Goal: Communication & Community: Participate in discussion

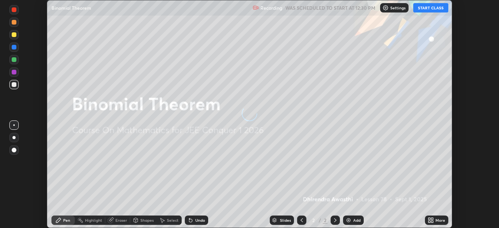
scroll to position [228, 498]
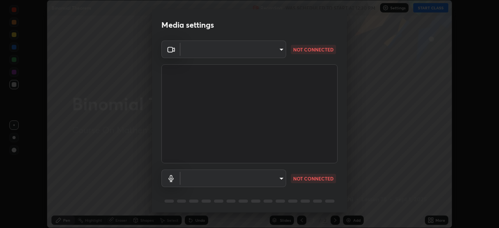
type input "ffb915138f5094fbba49c7dcbdc0b3377f3315ea980a35094b33733fc21d282d"
click at [278, 181] on body "Erase all Binomial Theorem Recording WAS SCHEDULED TO START AT 12:30 PM Setting…" at bounding box center [249, 114] width 499 height 228
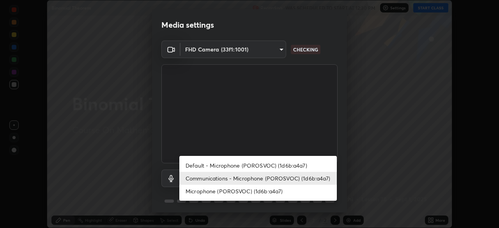
click at [286, 178] on li "Communications - Microphone (POROSVOC) (1d6b:a4a7)" at bounding box center [257, 178] width 157 height 13
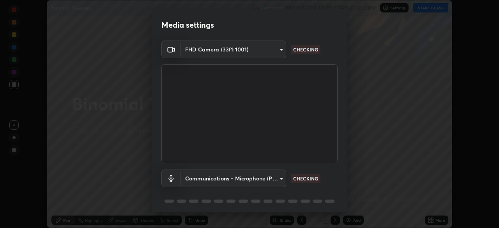
scroll to position [28, 0]
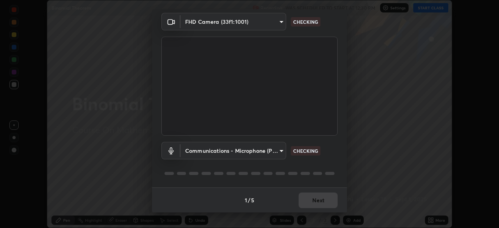
click at [328, 160] on div "Communications - Microphone (POROSVOC) (1d6b:a4a7) communications CHECKING" at bounding box center [249, 162] width 176 height 52
click at [330, 163] on div "Communications - Microphone (POROSVOC) (1d6b:a4a7) communications CHECKING" at bounding box center [249, 162] width 176 height 52
click at [329, 164] on div "Communications - Microphone (POROSVOC) (1d6b:a4a7) communications CHECKING" at bounding box center [249, 162] width 176 height 52
click at [329, 166] on div "Communications - Microphone (POROSVOC) (1d6b:a4a7) communications CHECKING" at bounding box center [249, 162] width 176 height 52
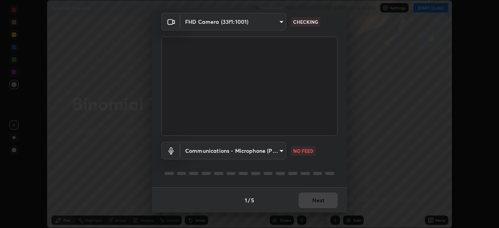
click at [299, 169] on div at bounding box center [249, 173] width 176 height 9
click at [301, 168] on div "Communications - Microphone (POROSVOC) (1d6b:a4a7) communications NO FEED" at bounding box center [249, 162] width 176 height 52
click at [302, 168] on div "Communications - Microphone (POROSVOC) (1d6b:a4a7) communications NO FEED" at bounding box center [249, 162] width 176 height 52
click at [301, 167] on div "Communications - Microphone (POROSVOC) (1d6b:a4a7) communications NO FEED" at bounding box center [249, 162] width 176 height 52
click at [301, 166] on div "Communications - Microphone (POROSVOC) (1d6b:a4a7) communications NO FEED" at bounding box center [249, 162] width 176 height 52
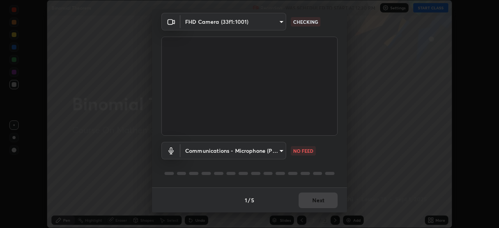
click at [304, 165] on div "Communications - Microphone (POROSVOC) (1d6b:a4a7) communications NO FEED" at bounding box center [249, 162] width 176 height 52
click at [304, 166] on div "Communications - Microphone (POROSVOC) (1d6b:a4a7) communications NO FEED" at bounding box center [249, 162] width 176 height 52
click at [275, 152] on body "Erase all Binomial Theorem Recording WAS SCHEDULED TO START AT 12:30 PM Setting…" at bounding box center [249, 114] width 499 height 228
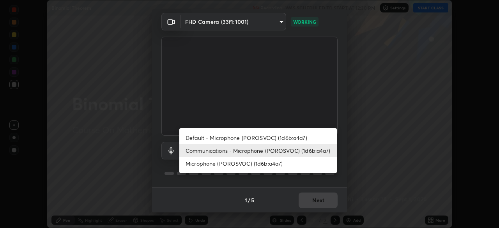
click at [298, 151] on li "Communications - Microphone (POROSVOC) (1d6b:a4a7)" at bounding box center [257, 150] width 157 height 13
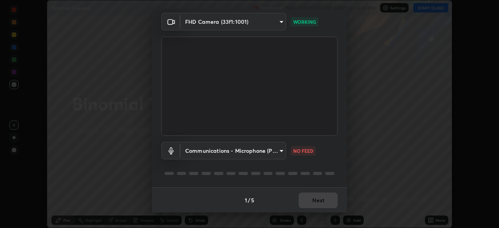
click at [333, 166] on div "Communications - Microphone (POROSVOC) (1d6b:a4a7) communications NO FEED" at bounding box center [249, 162] width 176 height 52
click at [332, 167] on div "Communications - Microphone (POROSVOC) (1d6b:a4a7) communications NO FEED" at bounding box center [249, 162] width 176 height 52
click at [329, 166] on div "Communications - Microphone (POROSVOC) (1d6b:a4a7) communications NO FEED" at bounding box center [249, 162] width 176 height 52
click at [329, 168] on div "Communications - Microphone (POROSVOC) (1d6b:a4a7) communications NO FEED" at bounding box center [249, 162] width 176 height 52
click at [274, 152] on body "Erase all Binomial Theorem Recording WAS SCHEDULED TO START AT 12:30 PM Setting…" at bounding box center [249, 114] width 499 height 228
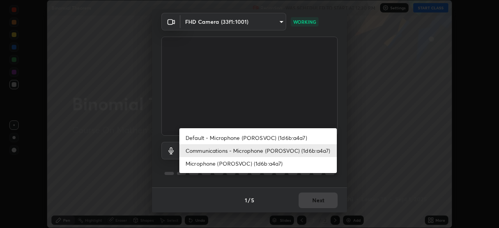
click at [286, 165] on li "Microphone (POROSVOC) (1d6b:a4a7)" at bounding box center [257, 163] width 157 height 13
type input "3fb3650eade0ec0a1bd0a7d1f87ca9eb5d548a38c0fe8b6180c3065924ba7fd6"
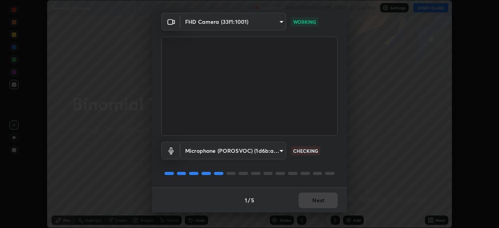
click at [327, 166] on div "Microphone (POROSVOC) (1d6b:a4a7) 3fb3650eade0ec0a1bd0a7d1f87ca9eb5d548a38c0fe8…" at bounding box center [249, 162] width 176 height 52
click at [323, 166] on div "Microphone (POROSVOC) (1d6b:a4a7) 3fb3650eade0ec0a1bd0a7d1f87ca9eb5d548a38c0fe8…" at bounding box center [249, 162] width 176 height 52
click at [325, 164] on div "Microphone (POROSVOC) (1d6b:a4a7) 3fb3650eade0ec0a1bd0a7d1f87ca9eb5d548a38c0fe8…" at bounding box center [249, 162] width 176 height 52
click at [328, 164] on div "Microphone (POROSVOC) (1d6b:a4a7) 3fb3650eade0ec0a1bd0a7d1f87ca9eb5d548a38c0fe8…" at bounding box center [249, 162] width 176 height 52
click at [325, 163] on div "Microphone (POROSVOC) (1d6b:a4a7) 3fb3650eade0ec0a1bd0a7d1f87ca9eb5d548a38c0fe8…" at bounding box center [249, 162] width 176 height 52
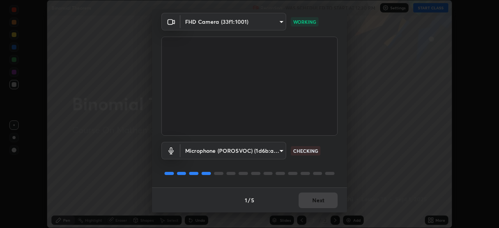
click at [325, 163] on div "Microphone (POROSVOC) (1d6b:a4a7) 3fb3650eade0ec0a1bd0a7d1f87ca9eb5d548a38c0fe8…" at bounding box center [249, 162] width 176 height 52
click at [324, 161] on div "Microphone (POROSVOC) (1d6b:a4a7) 3fb3650eade0ec0a1bd0a7d1f87ca9eb5d548a38c0fe8…" at bounding box center [249, 162] width 176 height 52
click at [313, 195] on button "Next" at bounding box center [317, 200] width 39 height 16
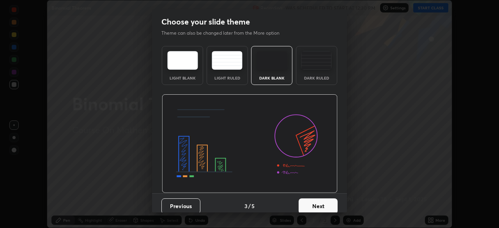
click at [320, 199] on button "Next" at bounding box center [317, 206] width 39 height 16
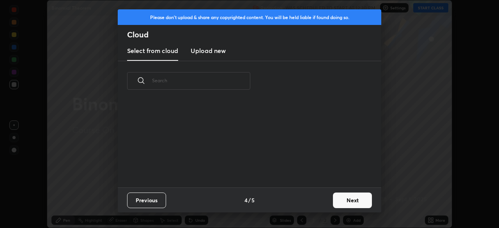
click at [326, 201] on div "Previous 4 / 5 Next" at bounding box center [249, 199] width 263 height 25
click at [342, 199] on button "Next" at bounding box center [352, 200] width 39 height 16
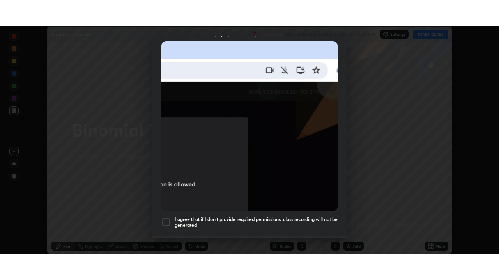
scroll to position [187, 0]
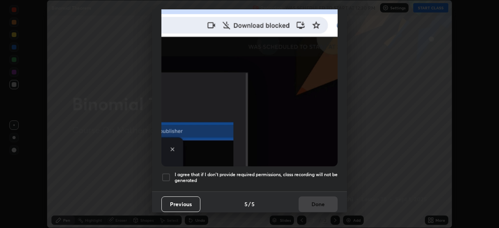
click at [166, 175] on div at bounding box center [165, 177] width 9 height 9
click at [317, 197] on button "Done" at bounding box center [317, 204] width 39 height 16
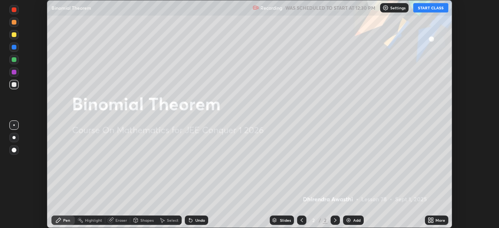
click at [428, 7] on button "START CLASS" at bounding box center [430, 7] width 35 height 9
click at [430, 219] on icon at bounding box center [429, 219] width 2 height 2
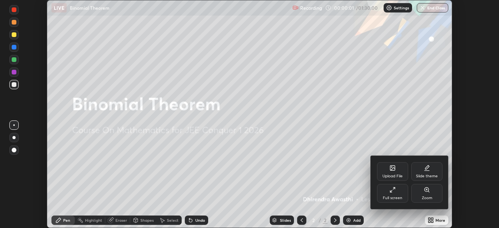
click at [397, 194] on div "Full screen" at bounding box center [392, 193] width 31 height 19
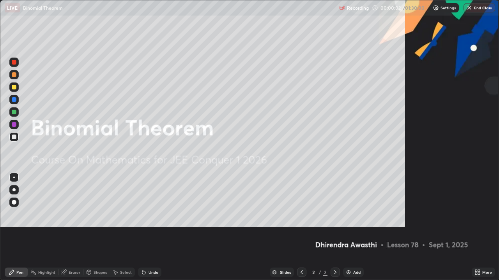
scroll to position [280, 499]
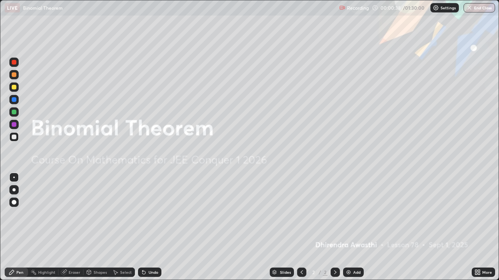
click at [348, 227] on img at bounding box center [348, 273] width 6 height 6
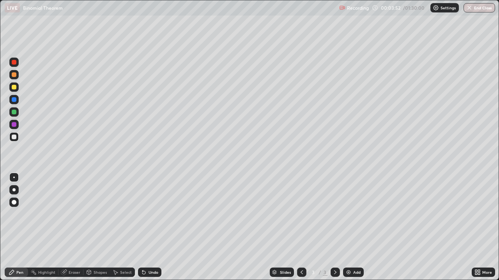
click at [14, 124] on div at bounding box center [14, 124] width 5 height 5
click at [13, 137] on div at bounding box center [14, 137] width 5 height 5
click at [150, 227] on div "Undo" at bounding box center [153, 273] width 10 height 4
click at [147, 227] on div "Undo" at bounding box center [149, 272] width 23 height 9
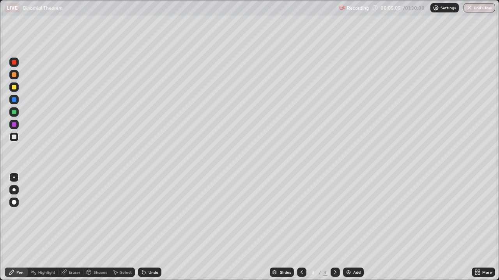
click at [148, 227] on div "Undo" at bounding box center [153, 273] width 10 height 4
click at [14, 88] on div at bounding box center [14, 87] width 5 height 5
click at [14, 101] on div at bounding box center [14, 99] width 5 height 5
click at [14, 87] on div at bounding box center [14, 87] width 5 height 5
click at [14, 113] on div at bounding box center [14, 112] width 5 height 5
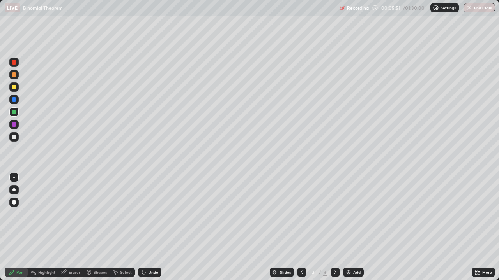
click at [16, 114] on div at bounding box center [14, 112] width 5 height 5
click at [15, 75] on div at bounding box center [14, 74] width 5 height 5
click at [14, 137] on div at bounding box center [14, 137] width 5 height 5
click at [72, 227] on div "Eraser" at bounding box center [75, 273] width 12 height 4
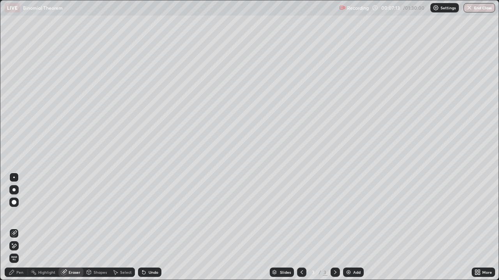
click at [18, 227] on div "Pen" at bounding box center [16, 272] width 23 height 9
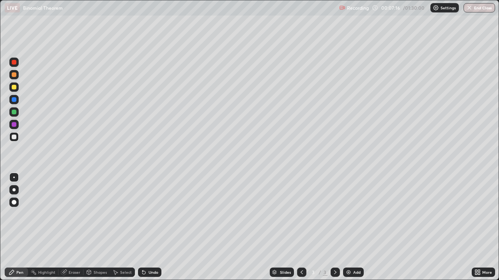
click at [14, 112] on div at bounding box center [14, 112] width 5 height 5
click at [20, 227] on div "Pen" at bounding box center [19, 273] width 7 height 4
click at [14, 138] on div at bounding box center [14, 137] width 5 height 5
click at [15, 126] on div at bounding box center [14, 124] width 5 height 5
click at [358, 227] on div "Add" at bounding box center [356, 273] width 7 height 4
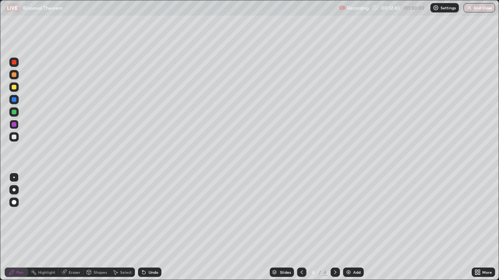
click at [13, 137] on div at bounding box center [14, 137] width 5 height 5
click at [301, 227] on icon at bounding box center [301, 273] width 6 height 6
click at [15, 76] on div at bounding box center [14, 74] width 5 height 5
click at [155, 227] on div "Undo" at bounding box center [149, 272] width 23 height 9
click at [150, 227] on div "Undo" at bounding box center [153, 273] width 10 height 4
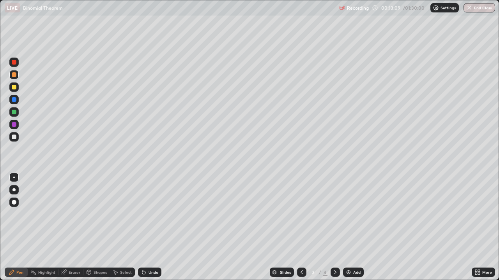
click at [150, 227] on div "Undo" at bounding box center [153, 273] width 10 height 4
click at [334, 227] on icon at bounding box center [335, 273] width 6 height 6
click at [15, 138] on div at bounding box center [14, 137] width 5 height 5
click at [151, 227] on div "Undo" at bounding box center [153, 273] width 10 height 4
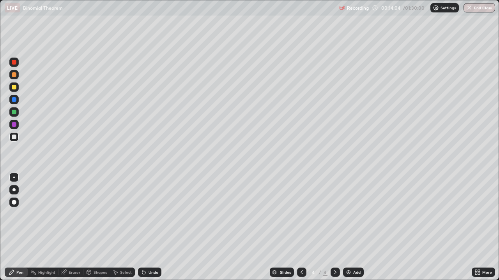
click at [153, 227] on div "Undo" at bounding box center [153, 273] width 10 height 4
click at [151, 227] on div "Undo" at bounding box center [153, 273] width 10 height 4
click at [14, 114] on div at bounding box center [14, 112] width 5 height 5
click at [13, 74] on div at bounding box center [14, 74] width 5 height 5
click at [14, 76] on div at bounding box center [14, 74] width 5 height 5
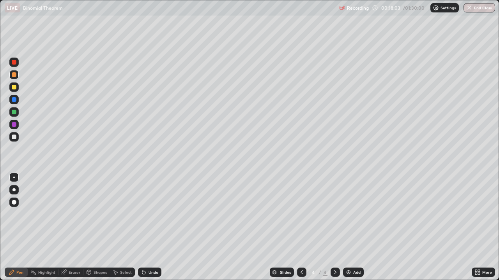
click at [153, 227] on div "Undo" at bounding box center [153, 273] width 10 height 4
click at [152, 227] on div "Undo" at bounding box center [153, 273] width 10 height 4
click at [13, 139] on div at bounding box center [14, 137] width 5 height 5
click at [18, 99] on div at bounding box center [13, 99] width 9 height 9
click at [16, 75] on div at bounding box center [14, 74] width 5 height 5
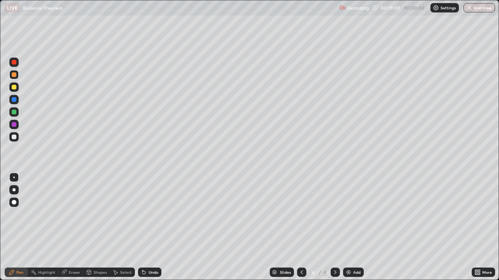
click at [17, 62] on div at bounding box center [13, 62] width 9 height 9
click at [17, 125] on div at bounding box center [13, 124] width 9 height 9
click at [15, 138] on div at bounding box center [14, 137] width 5 height 5
click at [12, 73] on div at bounding box center [14, 74] width 5 height 5
click at [14, 99] on div at bounding box center [14, 99] width 5 height 5
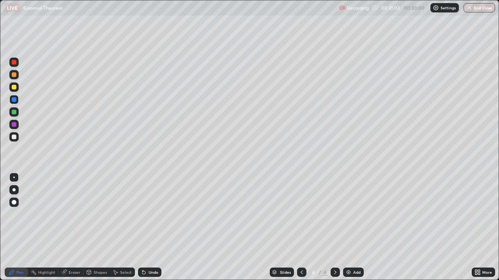
click at [146, 227] on div "Undo" at bounding box center [149, 272] width 23 height 9
click at [148, 227] on div "Undo" at bounding box center [153, 273] width 10 height 4
click at [14, 87] on div at bounding box center [14, 87] width 5 height 5
click at [148, 227] on div "Undo" at bounding box center [153, 273] width 10 height 4
click at [149, 227] on div "Undo" at bounding box center [153, 273] width 10 height 4
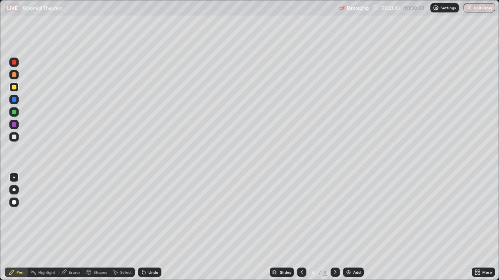
click at [146, 227] on div "Undo" at bounding box center [149, 272] width 23 height 9
click at [143, 227] on icon at bounding box center [143, 272] width 3 height 3
click at [15, 111] on div at bounding box center [14, 112] width 5 height 5
click at [347, 227] on img at bounding box center [348, 273] width 6 height 6
click at [13, 139] on div at bounding box center [14, 137] width 5 height 5
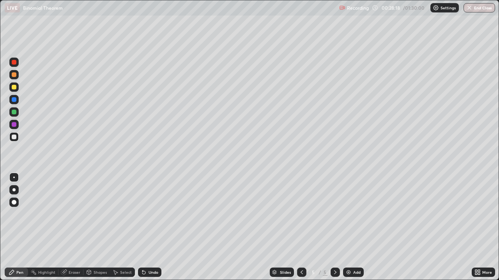
click at [14, 75] on div at bounding box center [14, 74] width 5 height 5
click at [15, 88] on div at bounding box center [14, 87] width 5 height 5
click at [148, 227] on div "Undo" at bounding box center [153, 273] width 10 height 4
click at [150, 227] on div "Undo" at bounding box center [149, 272] width 23 height 9
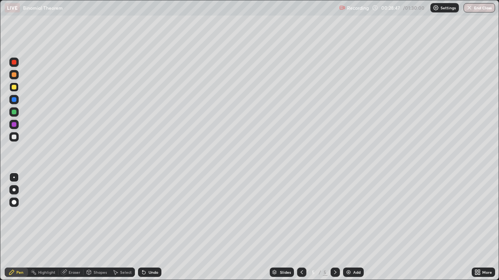
click at [150, 227] on div "Undo" at bounding box center [149, 272] width 23 height 9
click at [147, 227] on div "Undo" at bounding box center [149, 272] width 23 height 9
click at [145, 227] on icon at bounding box center [144, 273] width 6 height 6
click at [146, 227] on icon at bounding box center [144, 273] width 6 height 6
click at [14, 137] on div at bounding box center [14, 137] width 5 height 5
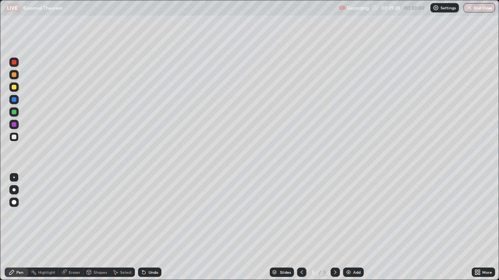
click at [72, 227] on div "Eraser" at bounding box center [75, 273] width 12 height 4
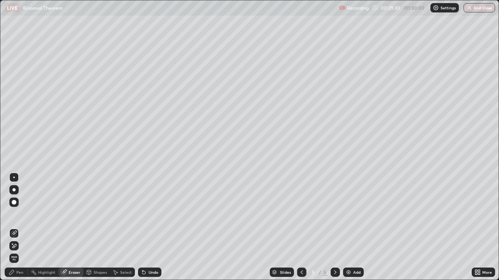
click at [19, 227] on div "Pen" at bounding box center [19, 273] width 7 height 4
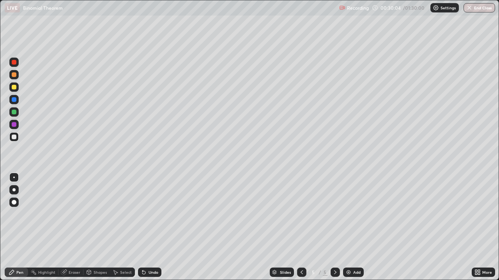
click at [149, 227] on div "Undo" at bounding box center [149, 272] width 23 height 9
click at [72, 227] on div "Eraser" at bounding box center [75, 273] width 12 height 4
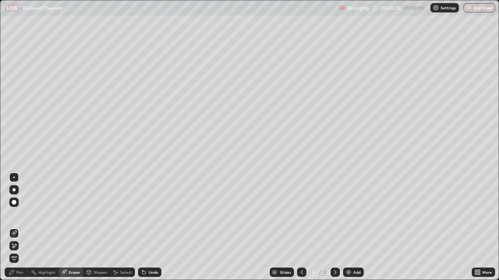
click at [21, 227] on div "Pen" at bounding box center [19, 273] width 7 height 4
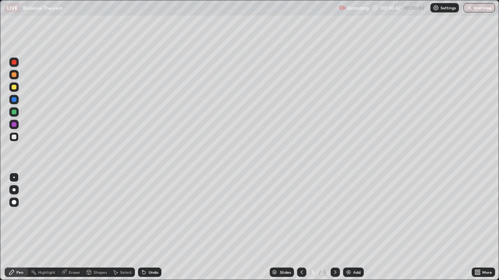
click at [152, 227] on div "Undo" at bounding box center [153, 273] width 10 height 4
click at [146, 227] on div "Undo" at bounding box center [149, 272] width 23 height 9
click at [148, 227] on div "Undo" at bounding box center [153, 273] width 10 height 4
click at [68, 227] on div "Eraser" at bounding box center [70, 272] width 25 height 9
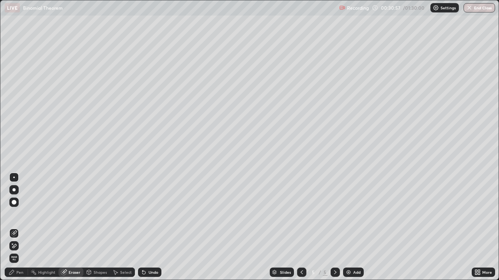
click at [18, 227] on div "Pen" at bounding box center [19, 273] width 7 height 4
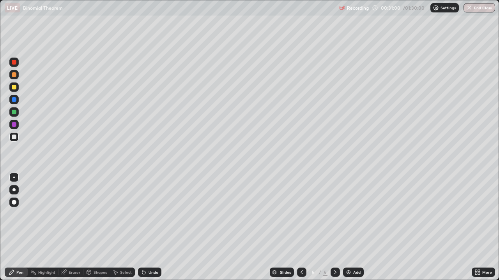
click at [17, 75] on div at bounding box center [13, 74] width 9 height 9
click at [15, 137] on div at bounding box center [14, 137] width 5 height 5
click at [15, 74] on div at bounding box center [14, 74] width 5 height 5
click at [15, 136] on div at bounding box center [14, 137] width 5 height 5
click at [14, 139] on div at bounding box center [14, 137] width 5 height 5
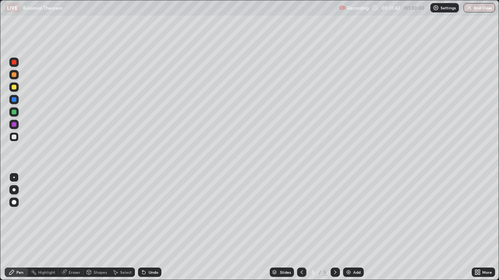
click at [15, 138] on div at bounding box center [14, 137] width 5 height 5
click at [72, 227] on div "Eraser" at bounding box center [75, 273] width 12 height 4
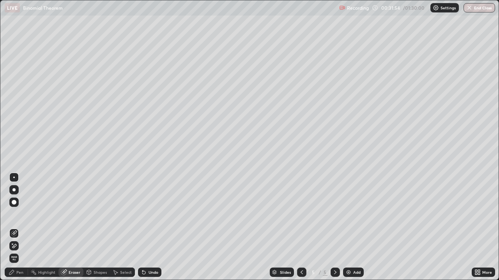
click at [18, 227] on div "Pen" at bounding box center [19, 273] width 7 height 4
